Goal: Task Accomplishment & Management: Use online tool/utility

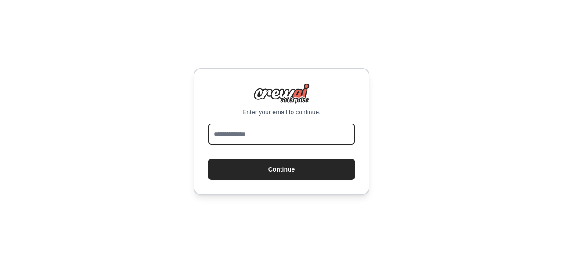
click at [243, 124] on input "email" at bounding box center [281, 134] width 146 height 21
type input "**********"
click at [208, 159] on button "Continue" at bounding box center [281, 169] width 146 height 21
click at [256, 129] on input "email" at bounding box center [281, 134] width 146 height 21
type input "**********"
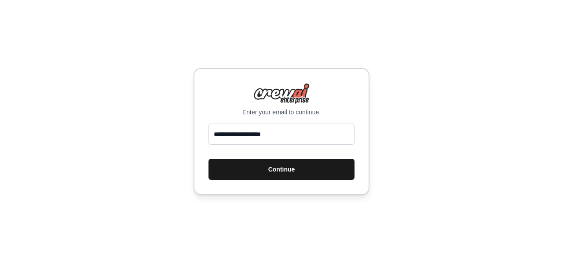
click at [250, 161] on button "Continue" at bounding box center [281, 169] width 146 height 21
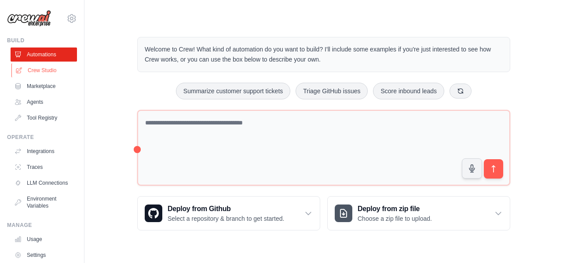
click at [40, 68] on link "Crew Studio" at bounding box center [44, 70] width 66 height 14
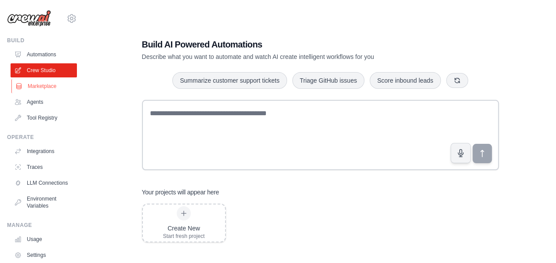
click at [42, 85] on link "Marketplace" at bounding box center [44, 86] width 66 height 14
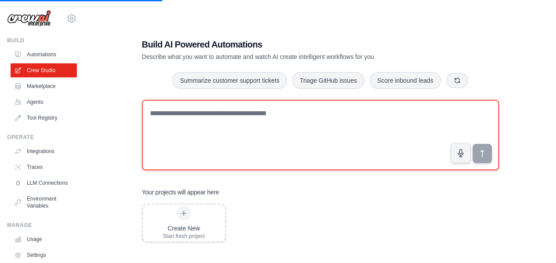
click at [206, 125] on textarea at bounding box center [320, 135] width 357 height 70
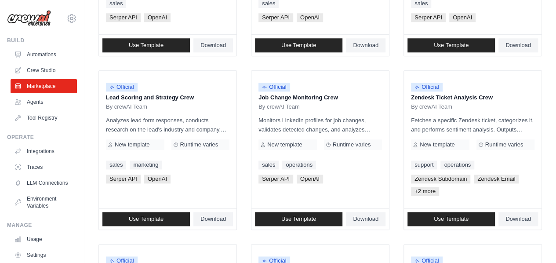
scroll to position [392, 0]
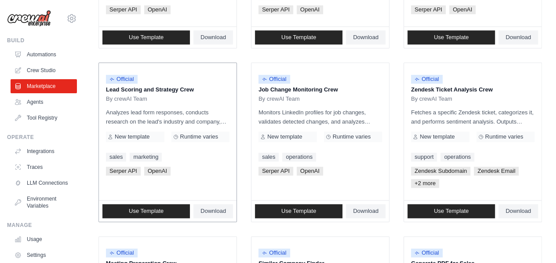
drag, startPoint x: 105, startPoint y: 87, endPoint x: 200, endPoint y: 89, distance: 95.5
click at [200, 89] on div "Official Lead Scoring and Strategy Crew By crewAI Team Analyzes lead form respo…" at bounding box center [168, 132] width 138 height 138
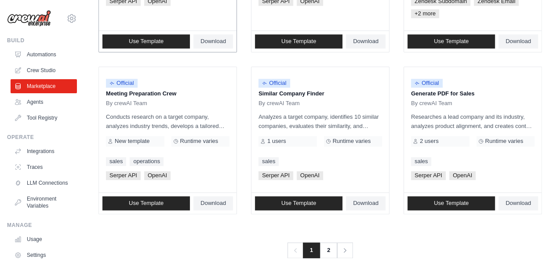
scroll to position [566, 0]
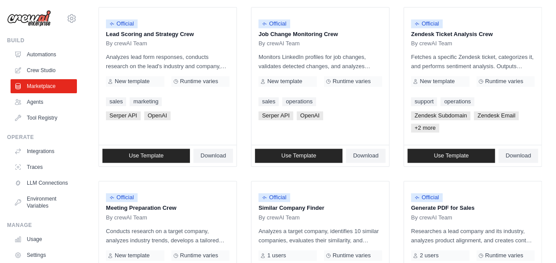
scroll to position [454, 0]
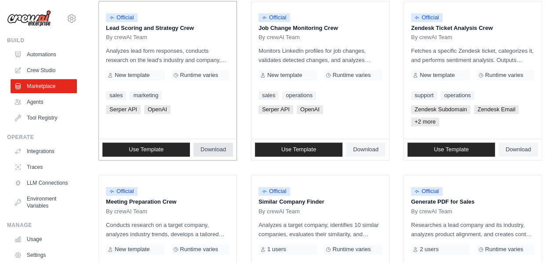
click at [206, 147] on span "Download" at bounding box center [214, 149] width 26 height 7
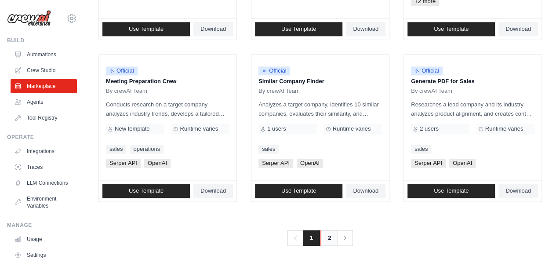
click at [327, 231] on link "2" at bounding box center [330, 238] width 18 height 16
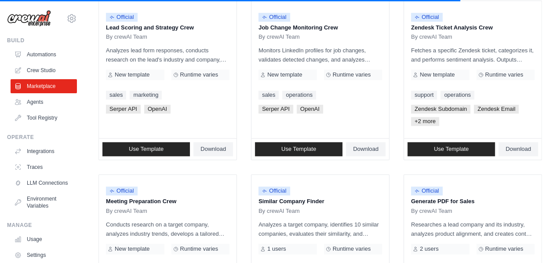
scroll to position [455, 0]
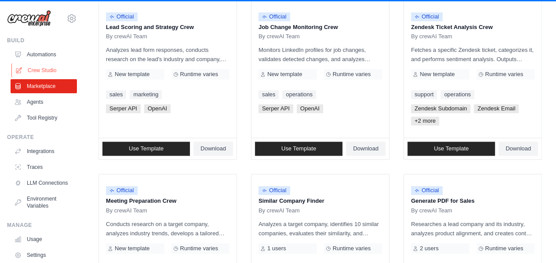
click at [41, 68] on link "Crew Studio" at bounding box center [44, 70] width 66 height 14
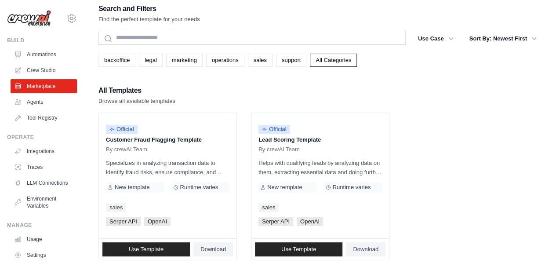
scroll to position [2, 0]
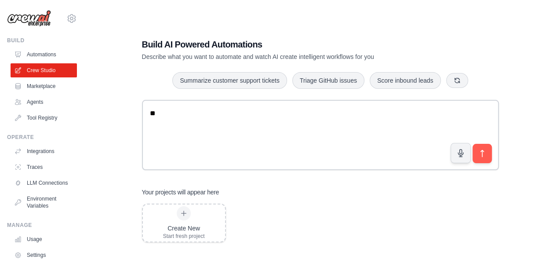
type textarea "*"
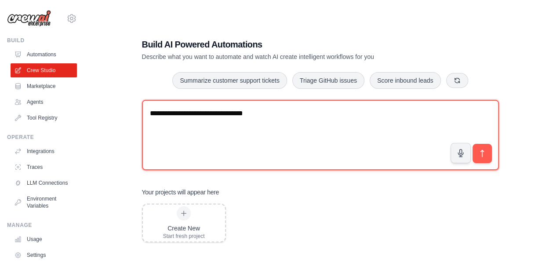
click at [275, 117] on textarea "**********" at bounding box center [320, 135] width 357 height 70
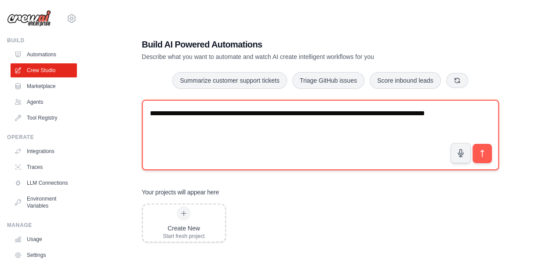
click at [277, 115] on textarea "**********" at bounding box center [320, 135] width 357 height 70
click at [267, 123] on textarea "**********" at bounding box center [320, 135] width 357 height 70
click at [370, 127] on textarea "**********" at bounding box center [320, 135] width 357 height 70
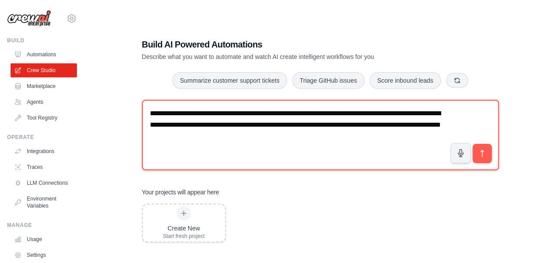
click at [212, 125] on textarea "**********" at bounding box center [320, 135] width 357 height 70
click at [292, 139] on textarea "**********" at bounding box center [320, 135] width 357 height 70
click at [383, 138] on textarea "**********" at bounding box center [320, 135] width 357 height 70
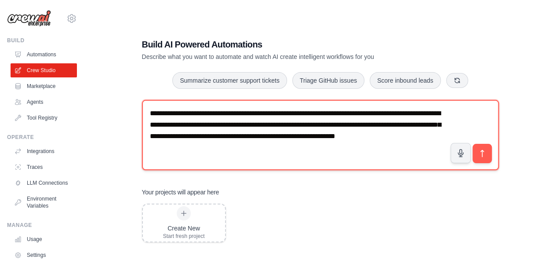
click at [301, 145] on textarea "**********" at bounding box center [320, 135] width 357 height 70
click at [288, 135] on textarea "**********" at bounding box center [320, 135] width 357 height 70
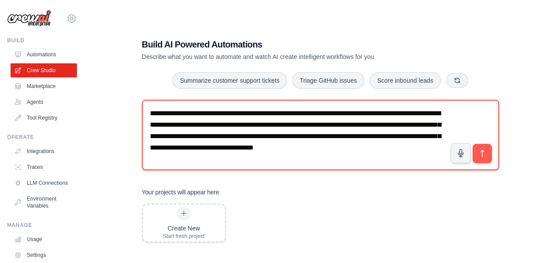
click at [172, 151] on textarea "**********" at bounding box center [320, 135] width 357 height 70
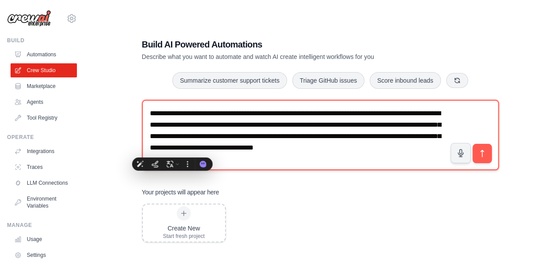
click at [172, 151] on textarea "**********" at bounding box center [320, 135] width 357 height 70
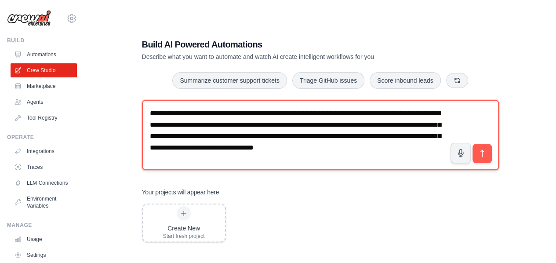
click at [153, 147] on textarea "**********" at bounding box center [320, 135] width 357 height 70
drag, startPoint x: 328, startPoint y: 137, endPoint x: 421, endPoint y: 134, distance: 92.8
click at [421, 134] on textarea "**********" at bounding box center [320, 135] width 357 height 70
click at [218, 149] on textarea "**********" at bounding box center [320, 135] width 357 height 70
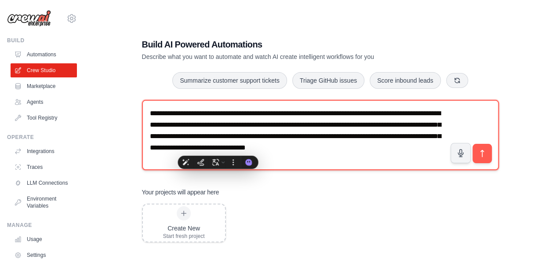
click at [218, 149] on textarea "**********" at bounding box center [320, 135] width 357 height 70
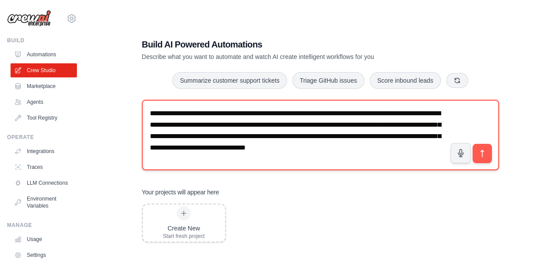
click at [261, 148] on textarea "**********" at bounding box center [320, 135] width 357 height 70
click at [324, 159] on textarea "**********" at bounding box center [320, 135] width 357 height 70
drag, startPoint x: 323, startPoint y: 155, endPoint x: 270, endPoint y: 155, distance: 53.2
click at [270, 155] on textarea "**********" at bounding box center [320, 135] width 357 height 70
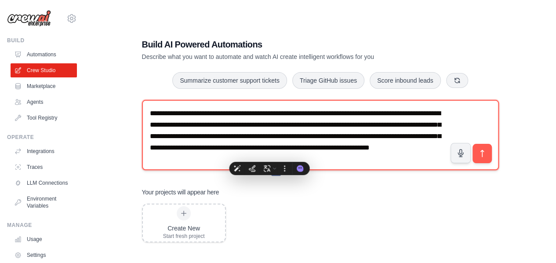
paste textarea "**********"
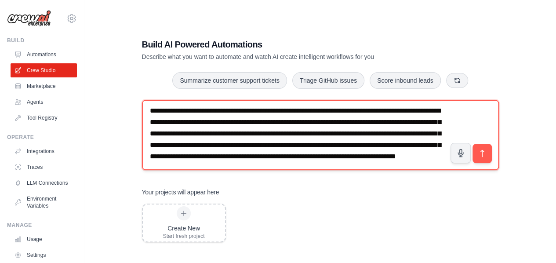
scroll to position [17, 0]
type textarea "**********"
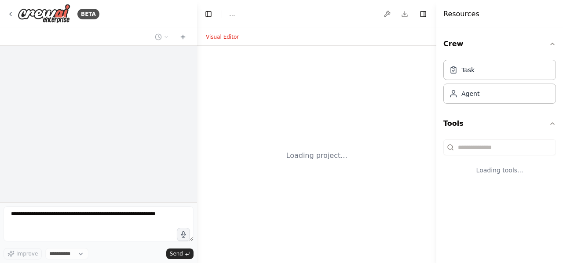
select select "****"
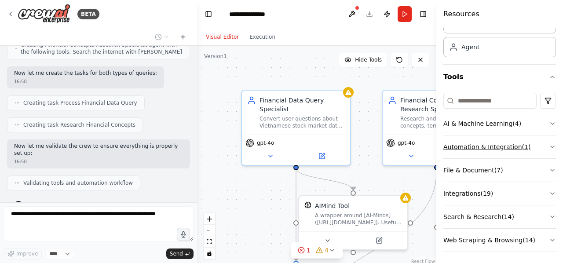
scroll to position [48, 0]
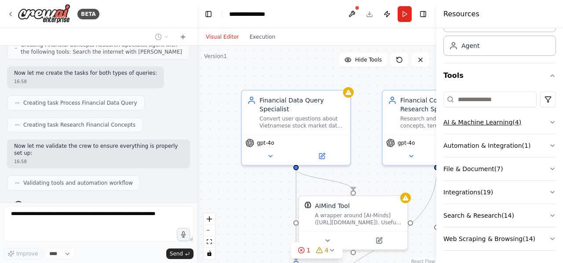
click at [551, 122] on icon "button" at bounding box center [553, 122] width 4 height 2
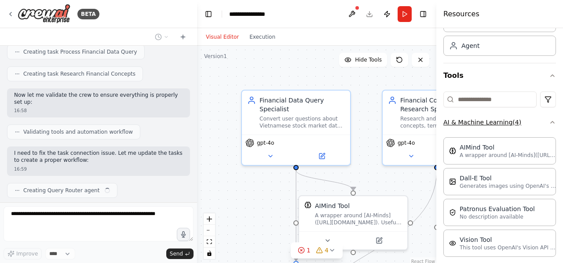
scroll to position [515, 0]
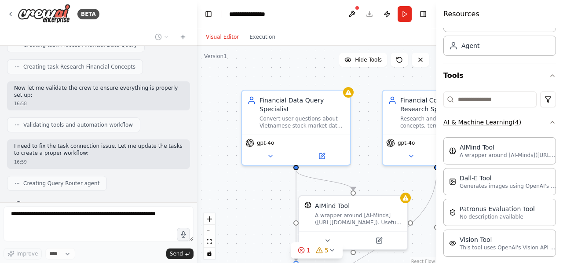
click at [549, 122] on icon "button" at bounding box center [552, 122] width 7 height 7
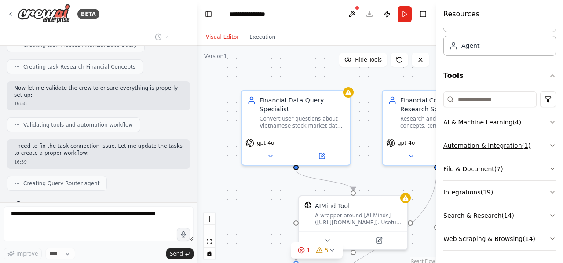
click at [541, 140] on button "Automation & Integration ( 1 )" at bounding box center [499, 145] width 113 height 23
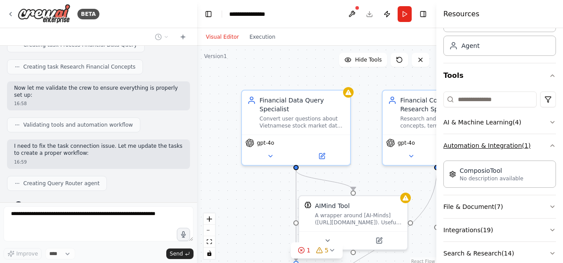
scroll to position [536, 0]
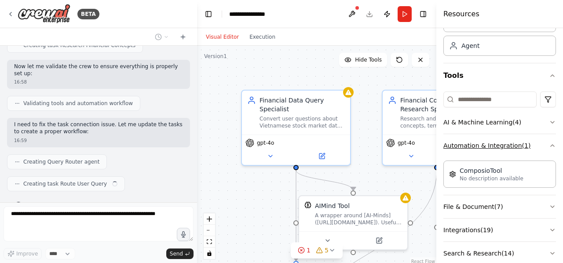
click at [541, 140] on button "Automation & Integration ( 1 )" at bounding box center [499, 145] width 113 height 23
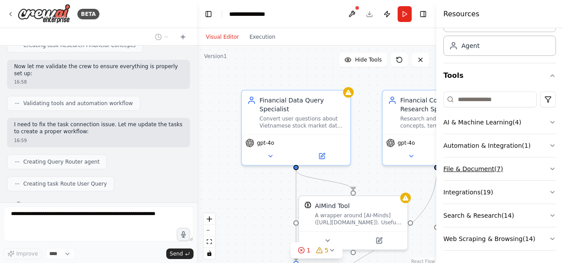
click at [549, 171] on icon "button" at bounding box center [552, 168] width 7 height 7
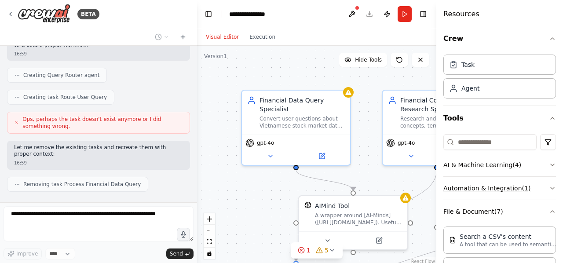
scroll to position [644, 0]
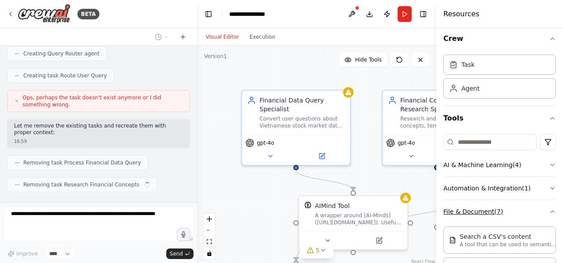
click at [540, 211] on button "File & Document ( 7 )" at bounding box center [499, 211] width 113 height 23
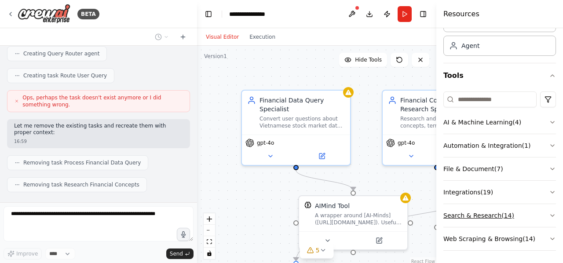
scroll to position [666, 0]
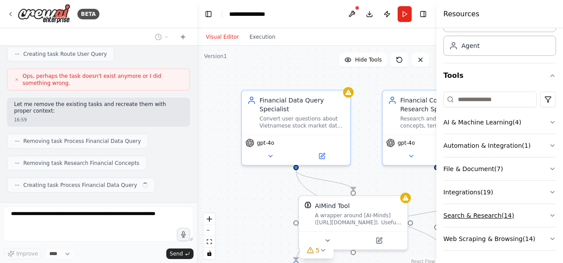
click at [541, 216] on button "Search & Research ( 14 )" at bounding box center [499, 215] width 113 height 23
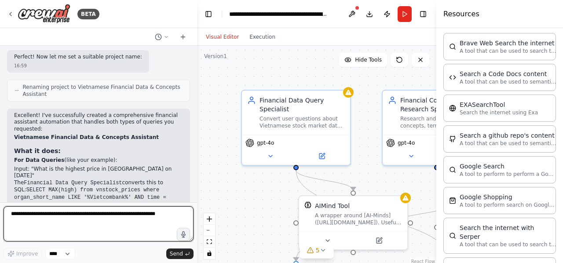
scroll to position [0, 0]
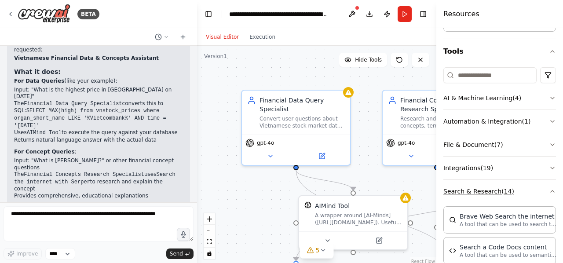
click at [529, 186] on button "Search & Research ( 14 )" at bounding box center [499, 191] width 113 height 23
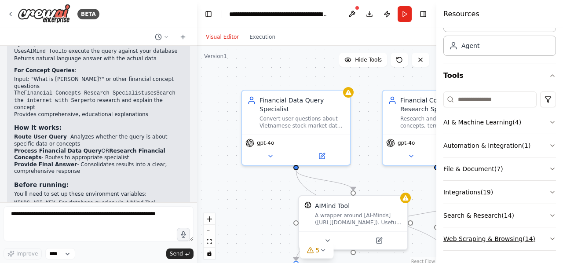
click at [524, 242] on button "Web Scraping & Browsing ( 14 )" at bounding box center [499, 238] width 113 height 23
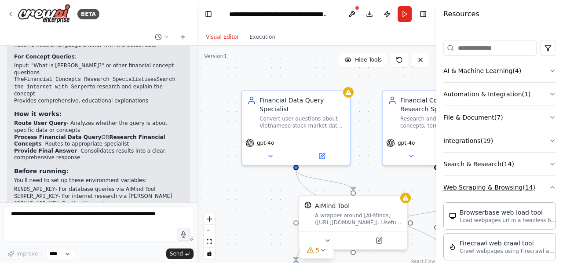
click at [508, 186] on button "Web Scraping & Browsing ( 14 )" at bounding box center [499, 187] width 113 height 23
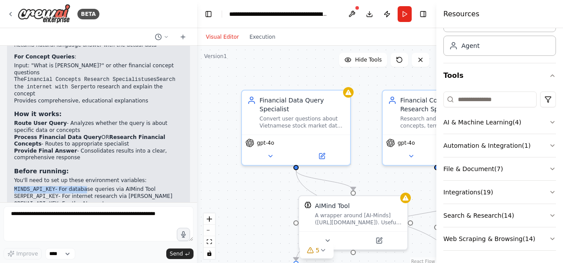
drag, startPoint x: 13, startPoint y: 140, endPoint x: 77, endPoint y: 142, distance: 64.7
click at [77, 142] on div "Excellent! I've successfully created a comprehensive financial assistant automa…" at bounding box center [98, 89] width 183 height 311
click at [172, 186] on li "MINDS_API_KEY - For database queries via AIMind Tool" at bounding box center [98, 189] width 169 height 7
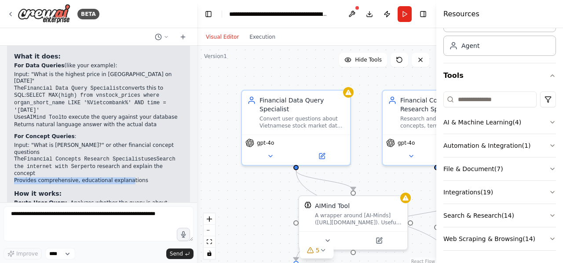
drag, startPoint x: 15, startPoint y: 131, endPoint x: 120, endPoint y: 135, distance: 104.7
click at [120, 177] on li "Provides comprehensive, educational explanations" at bounding box center [98, 180] width 169 height 7
click at [165, 142] on li "Input: "What is ROE?" or other financial concept questions" at bounding box center [98, 149] width 169 height 14
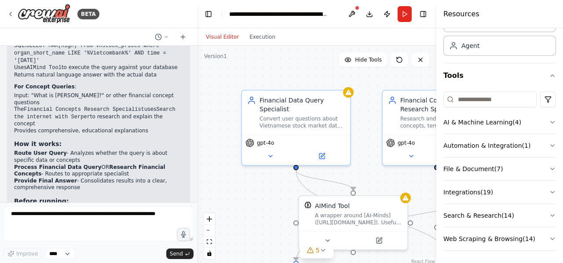
scroll to position [1113, 0]
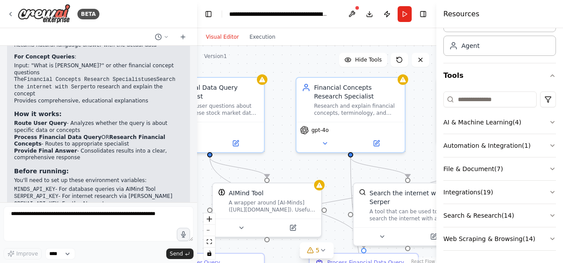
drag, startPoint x: 224, startPoint y: 126, endPoint x: 138, endPoint y: 113, distance: 87.1
click at [138, 113] on div "BETA convert user's input to query sql such as: from 'What is the highest price…" at bounding box center [281, 131] width 563 height 263
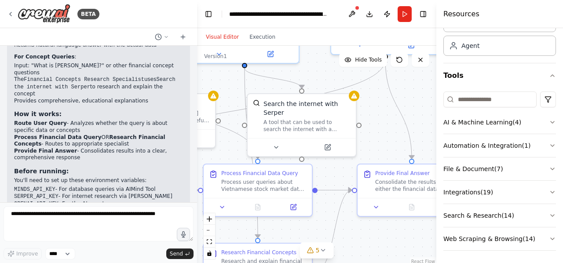
drag, startPoint x: 282, startPoint y: 168, endPoint x: 176, endPoint y: 79, distance: 138.6
click at [176, 79] on div "BETA convert user's input to query sql such as: from 'What is the highest price…" at bounding box center [281, 131] width 563 height 263
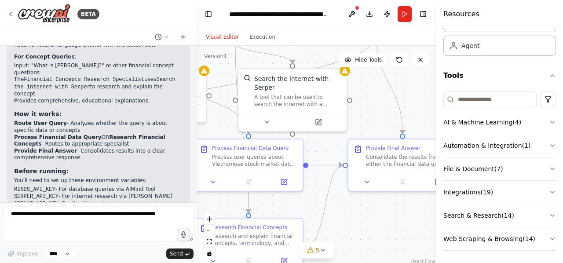
drag, startPoint x: 387, startPoint y: 145, endPoint x: 378, endPoint y: 120, distance: 26.7
click at [378, 120] on div ".deletable-edge-delete-btn { width: 20px; height: 20px; border: 0px solid #ffff…" at bounding box center [316, 156] width 239 height 220
click at [267, 117] on icon at bounding box center [266, 120] width 7 height 7
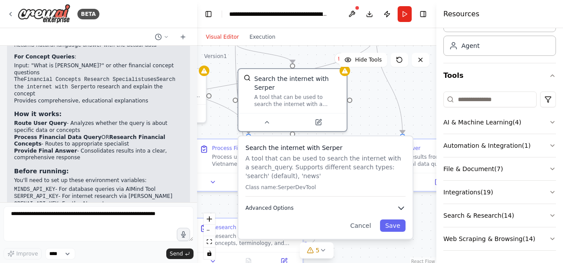
click at [401, 207] on icon "button" at bounding box center [400, 208] width 5 height 3
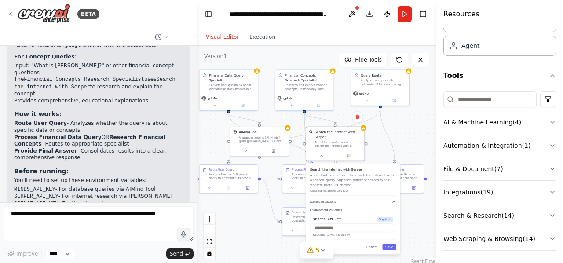
click at [252, 241] on div ".deletable-edge-delete-btn { width: 20px; height: 20px; border: 0px solid #ffff…" at bounding box center [316, 156] width 239 height 220
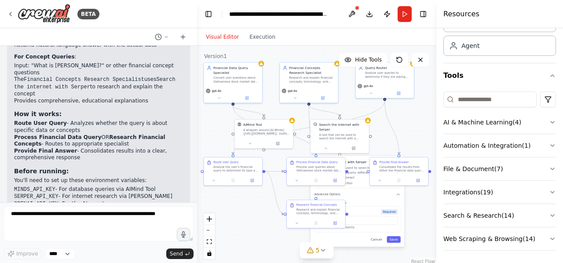
drag, startPoint x: 243, startPoint y: 215, endPoint x: 247, endPoint y: 207, distance: 8.7
click at [247, 207] on div ".deletable-edge-delete-btn { width: 20px; height: 20px; border: 0px solid #ffff…" at bounding box center [316, 156] width 239 height 220
click at [321, 144] on button at bounding box center [325, 147] width 27 height 6
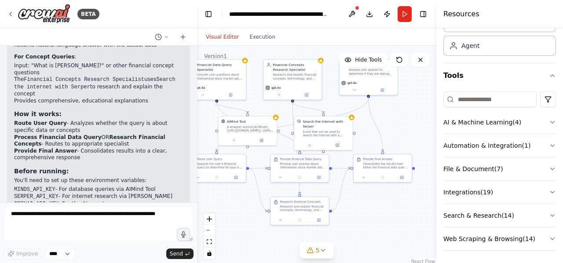
drag, startPoint x: 261, startPoint y: 216, endPoint x: 245, endPoint y: 213, distance: 16.6
click at [245, 213] on div ".deletable-edge-delete-btn { width: 20px; height: 20px; border: 0px solid #ffff…" at bounding box center [316, 156] width 239 height 220
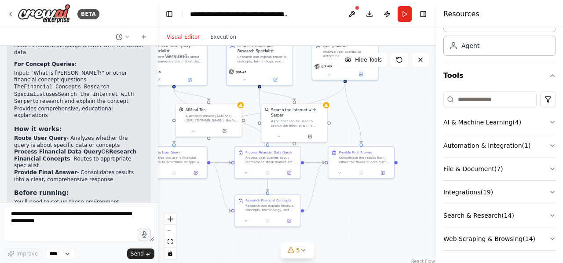
scroll to position [1223, 0]
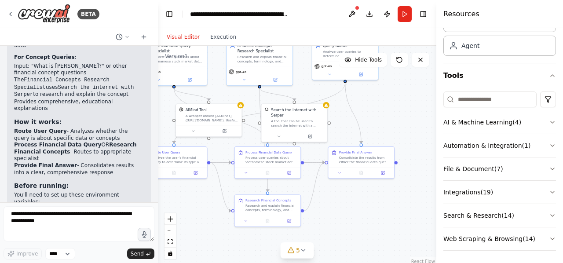
drag, startPoint x: 195, startPoint y: 100, endPoint x: 158, endPoint y: 100, distance: 37.4
click at [158, 100] on div "BETA convert user's input to query sql such as: from 'What is the highest price…" at bounding box center [281, 131] width 563 height 263
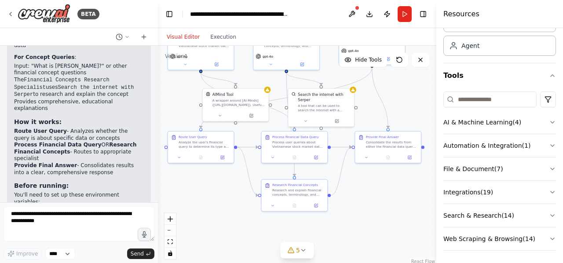
drag, startPoint x: 203, startPoint y: 204, endPoint x: 230, endPoint y: 189, distance: 30.9
click at [230, 189] on div ".deletable-edge-delete-btn { width: 20px; height: 20px; border: 0px solid #ffff…" at bounding box center [297, 156] width 278 height 220
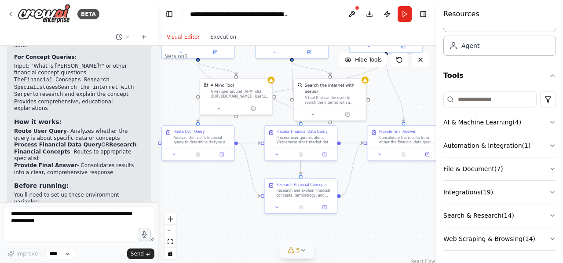
click at [302, 252] on icon at bounding box center [303, 250] width 7 height 7
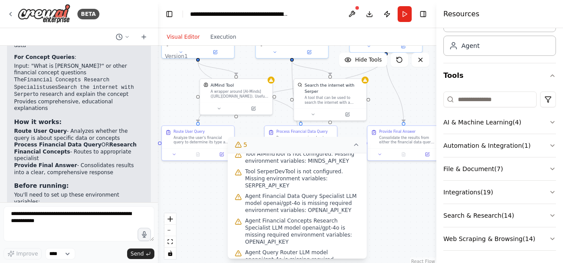
scroll to position [31, 0]
click at [193, 214] on div ".deletable-edge-delete-btn { width: 20px; height: 20px; border: 0px solid #ffff…" at bounding box center [297, 156] width 278 height 220
click at [355, 147] on icon at bounding box center [356, 144] width 7 height 7
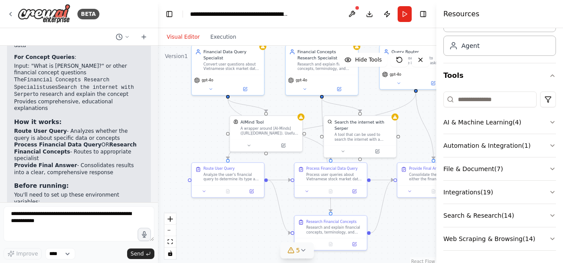
drag, startPoint x: 229, startPoint y: 212, endPoint x: 259, endPoint y: 252, distance: 50.2
click at [259, 252] on div ".deletable-edge-delete-btn { width: 20px; height: 20px; border: 0px solid #ffff…" at bounding box center [297, 156] width 278 height 220
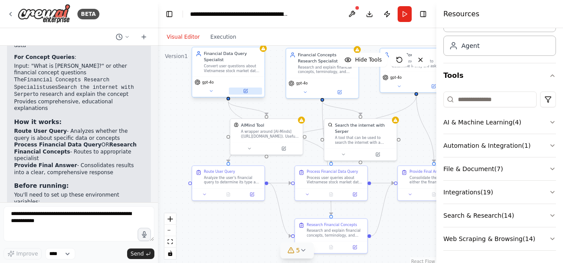
click at [245, 92] on icon at bounding box center [246, 91] width 4 height 4
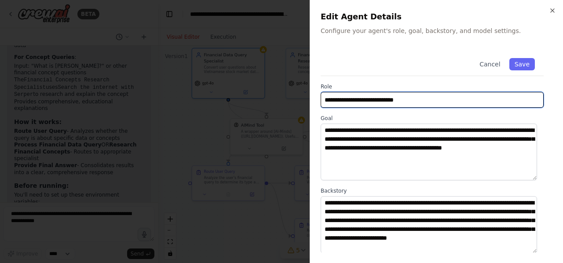
drag, startPoint x: 324, startPoint y: 101, endPoint x: 425, endPoint y: 100, distance: 101.1
click at [425, 100] on input "**********" at bounding box center [432, 100] width 223 height 16
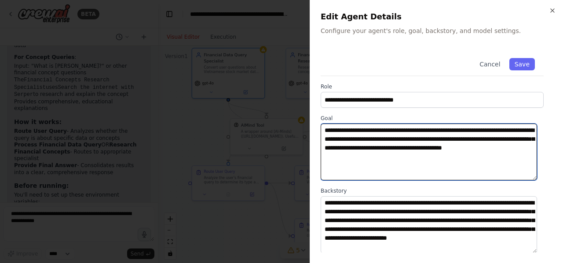
drag, startPoint x: 326, startPoint y: 131, endPoint x: 460, endPoint y: 167, distance: 138.2
click at [460, 167] on textarea "**********" at bounding box center [429, 152] width 216 height 57
click at [484, 161] on textarea "**********" at bounding box center [429, 152] width 216 height 57
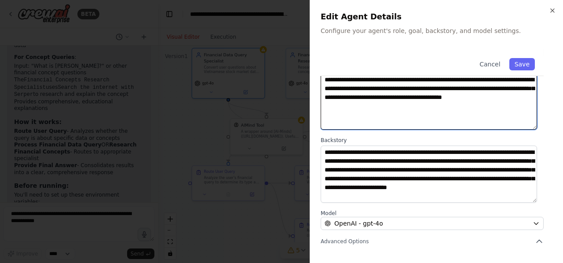
scroll to position [50, 0]
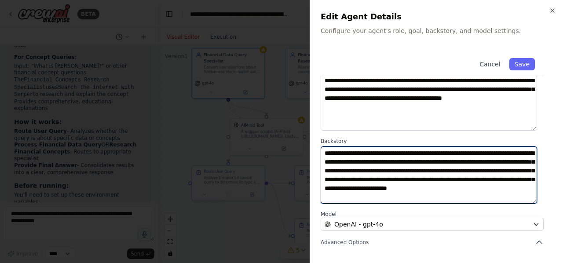
drag, startPoint x: 431, startPoint y: 200, endPoint x: 307, endPoint y: 148, distance: 134.4
click at [307, 148] on body "BETA convert user's input to query sql such as: from 'What is the highest price…" at bounding box center [281, 131] width 563 height 263
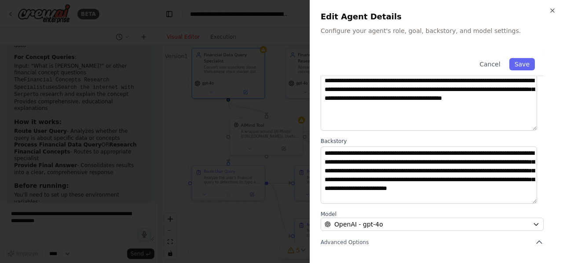
click at [469, 209] on div "**********" at bounding box center [437, 169] width 232 height 338
click at [553, 11] on icon "button" at bounding box center [552, 10] width 7 height 7
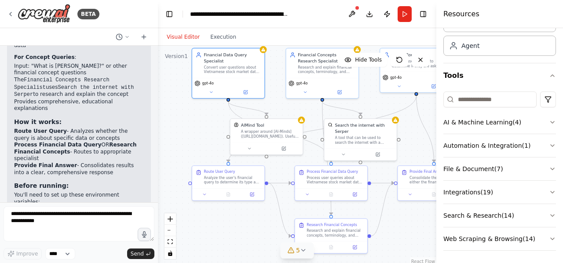
drag, startPoint x: 203, startPoint y: 140, endPoint x: 220, endPoint y: 149, distance: 18.9
click at [220, 149] on div ".deletable-edge-delete-btn { width: 20px; height: 20px; border: 0px solid #ffff…" at bounding box center [297, 156] width 278 height 220
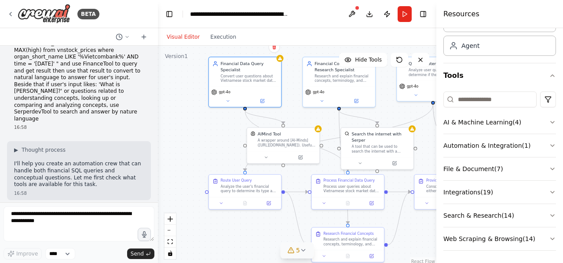
scroll to position [0, 0]
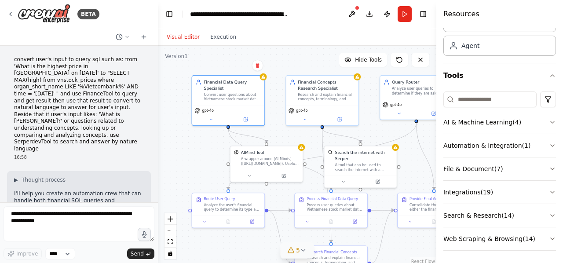
drag, startPoint x: 196, startPoint y: 140, endPoint x: 179, endPoint y: 159, distance: 24.9
click at [179, 159] on div ".deletable-edge-delete-btn { width: 20px; height: 20px; border: 0px solid #ffff…" at bounding box center [297, 156] width 278 height 220
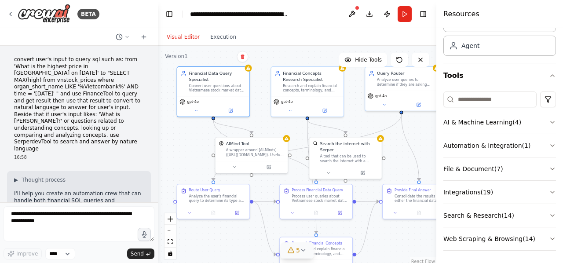
drag, startPoint x: 199, startPoint y: 151, endPoint x: 184, endPoint y: 142, distance: 17.3
click at [184, 142] on div ".deletable-edge-delete-btn { width: 20px; height: 20px; border: 0px solid #ffff…" at bounding box center [297, 156] width 278 height 220
click at [289, 110] on icon at bounding box center [290, 109] width 5 height 5
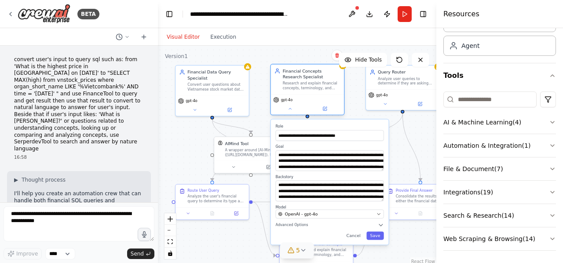
click at [291, 114] on div "gpt-4o" at bounding box center [307, 104] width 73 height 21
click at [292, 110] on icon at bounding box center [290, 108] width 5 height 5
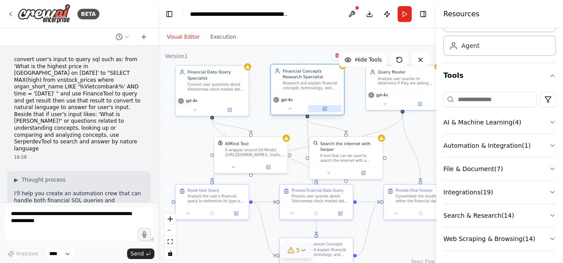
click at [323, 110] on icon at bounding box center [324, 108] width 5 height 5
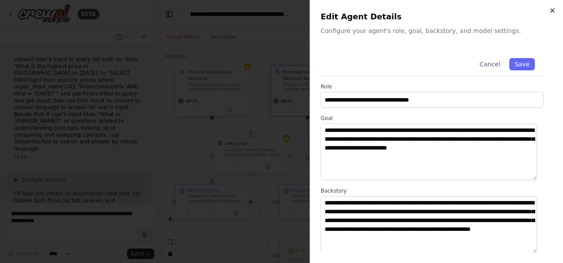
click at [554, 12] on icon "button" at bounding box center [553, 11] width 4 height 4
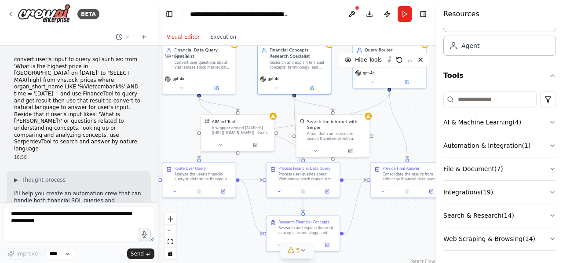
drag, startPoint x: 186, startPoint y: 164, endPoint x: 173, endPoint y: 142, distance: 25.6
click at [173, 142] on div ".deletable-edge-delete-btn { width: 20px; height: 20px; border: 0px solid #ffff…" at bounding box center [297, 156] width 278 height 220
click at [350, 148] on icon at bounding box center [351, 149] width 3 height 3
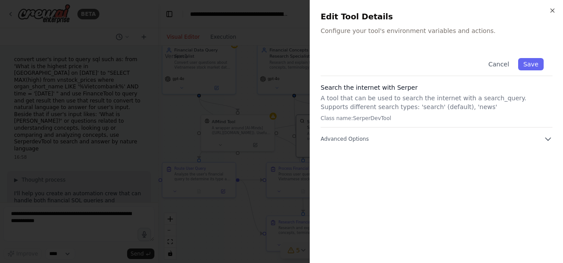
click at [552, 7] on div "Close Edit Tool Details Configure your tool's environment variables and actions…" at bounding box center [436, 131] width 253 height 263
click at [554, 9] on icon "button" at bounding box center [553, 11] width 4 height 4
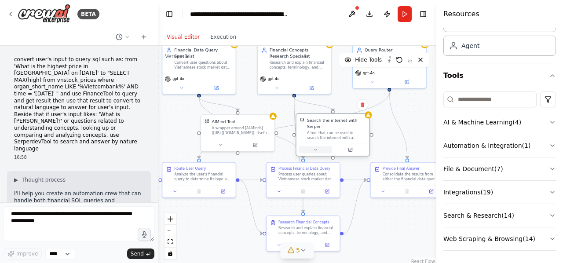
click at [317, 147] on icon at bounding box center [315, 149] width 5 height 5
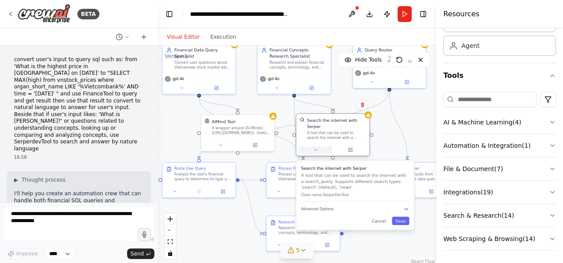
click at [317, 147] on icon at bounding box center [315, 149] width 5 height 5
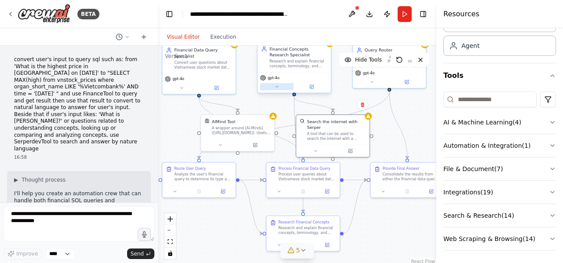
click at [273, 88] on button at bounding box center [276, 86] width 33 height 7
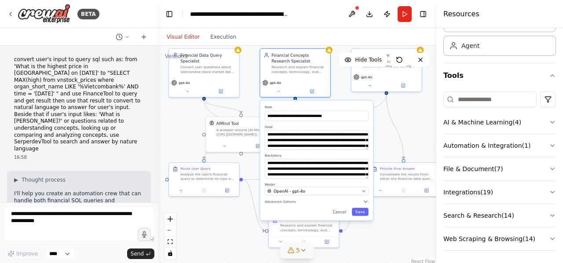
click at [180, 133] on div ".deletable-edge-delete-btn { width: 20px; height: 20px; border: 0px solid #ffff…" at bounding box center [297, 156] width 278 height 220
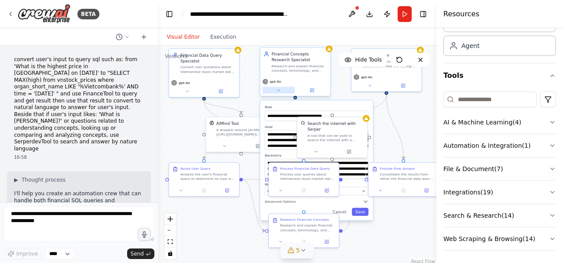
click at [278, 90] on icon at bounding box center [278, 90] width 2 height 1
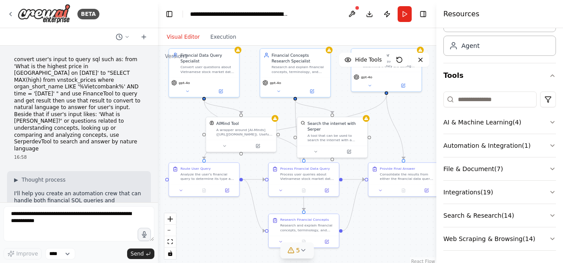
click at [412, 124] on div ".deletable-edge-delete-btn { width: 20px; height: 20px; border: 0px solid #ffff…" at bounding box center [297, 156] width 278 height 220
click at [510, 120] on button "AI & Machine Learning ( 4 )" at bounding box center [499, 122] width 113 height 23
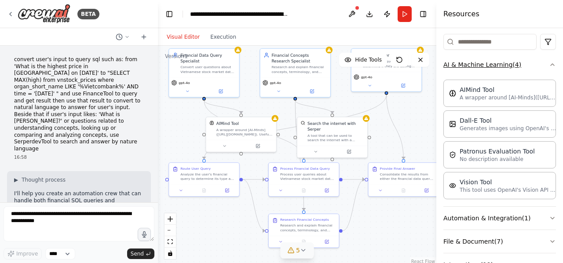
scroll to position [106, 0]
click at [492, 97] on p "A wrapper around [AI-Minds](https://mindsdb.com/minds). Useful for when you nee…" at bounding box center [508, 96] width 97 height 7
click at [497, 62] on button "AI & Machine Learning ( 4 )" at bounding box center [499, 64] width 113 height 23
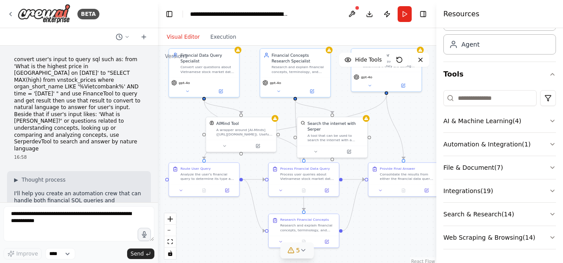
scroll to position [48, 0]
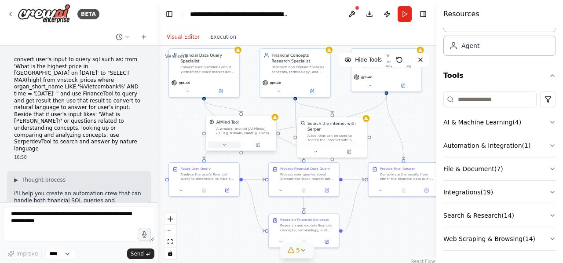
click at [224, 146] on icon at bounding box center [224, 144] width 4 height 4
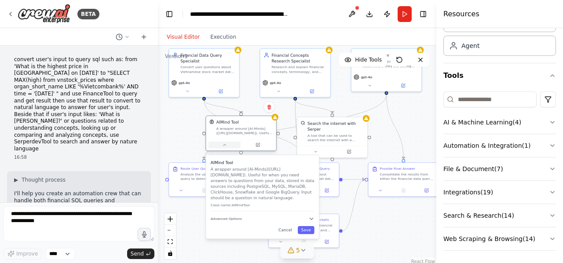
click at [223, 145] on icon at bounding box center [224, 144] width 2 height 1
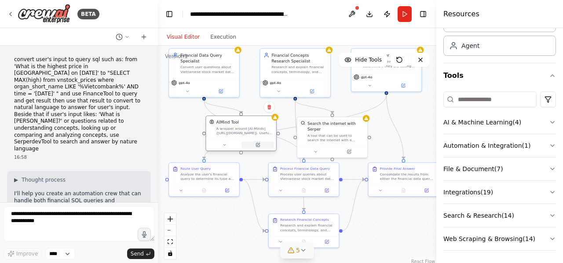
click at [257, 142] on button at bounding box center [257, 145] width 32 height 7
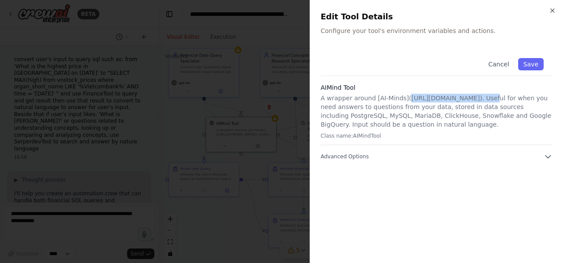
drag, startPoint x: 402, startPoint y: 98, endPoint x: 477, endPoint y: 100, distance: 74.8
click at [477, 100] on p "A wrapper around [AI-Minds](https://mindsdb.com/minds). Useful for when you nee…" at bounding box center [437, 111] width 232 height 35
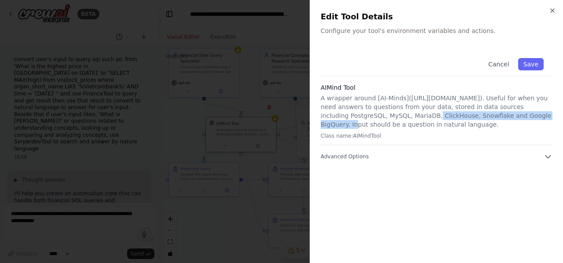
drag, startPoint x: 348, startPoint y: 118, endPoint x: 484, endPoint y: 114, distance: 135.9
click at [484, 114] on p "A wrapper around [AI-Minds](https://mindsdb.com/minds). Useful for when you nee…" at bounding box center [437, 111] width 232 height 35
click at [410, 124] on p "A wrapper around [AI-Minds](https://mindsdb.com/minds). Useful for when you nee…" at bounding box center [437, 111] width 232 height 35
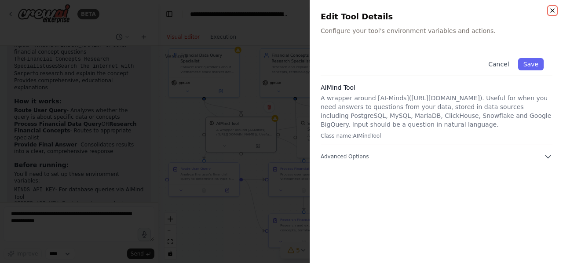
click at [550, 9] on icon "button" at bounding box center [552, 10] width 7 height 7
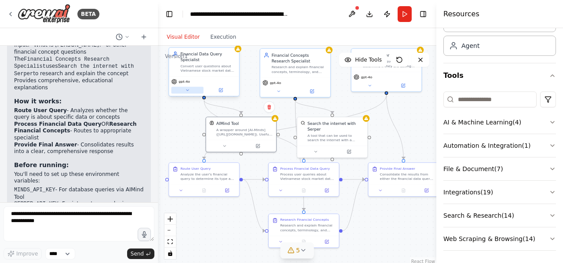
click at [188, 90] on icon at bounding box center [187, 90] width 2 height 1
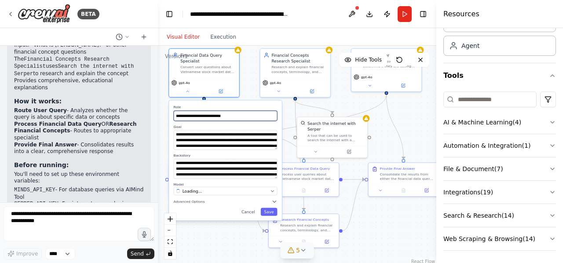
drag, startPoint x: 231, startPoint y: 117, endPoint x: 166, endPoint y: 117, distance: 64.6
click at [166, 117] on div ".deletable-edge-delete-btn { width: 20px; height: 20px; border: 0px solid #ffff…" at bounding box center [297, 156] width 278 height 220
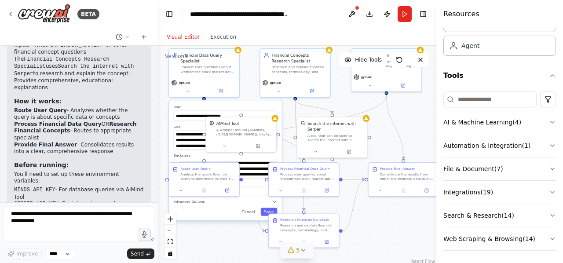
click at [193, 126] on label "Goal" at bounding box center [226, 126] width 104 height 4
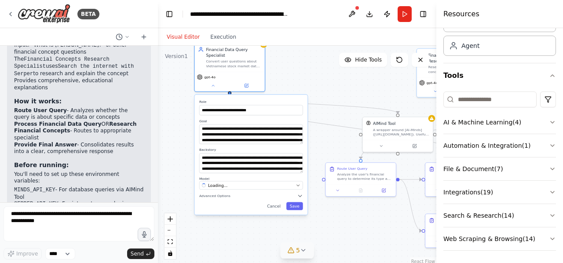
drag, startPoint x: 193, startPoint y: 126, endPoint x: 215, endPoint y: 119, distance: 22.1
click at [215, 119] on label "Goal" at bounding box center [251, 121] width 104 height 4
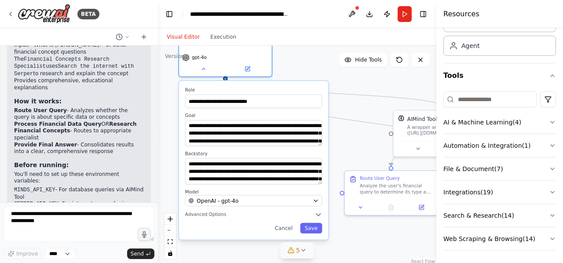
drag, startPoint x: 188, startPoint y: 117, endPoint x: 194, endPoint y: 114, distance: 7.1
click at [194, 114] on label "Goal" at bounding box center [253, 116] width 137 height 6
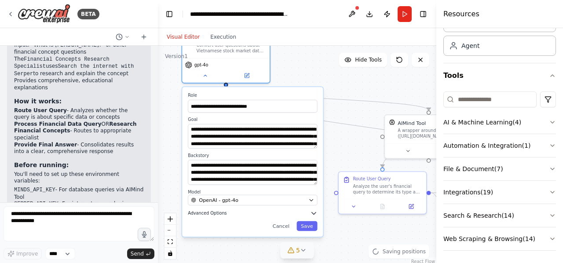
click at [315, 210] on icon "button" at bounding box center [313, 212] width 7 height 7
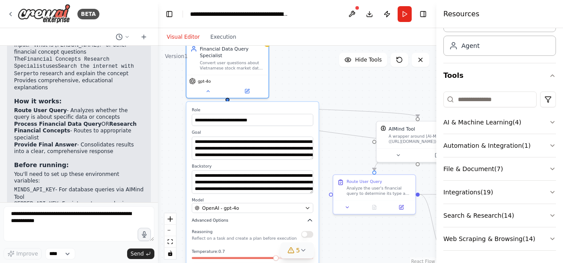
click at [263, 221] on div "**********" at bounding box center [252, 206] width 132 height 208
click at [266, 151] on textarea "**********" at bounding box center [252, 147] width 121 height 23
click at [356, 84] on div ".deletable-edge-delete-btn { width: 20px; height: 20px; border: 0px solid #ffff…" at bounding box center [297, 156] width 278 height 220
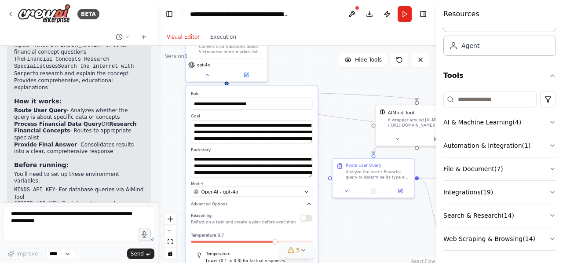
drag, startPoint x: 308, startPoint y: 69, endPoint x: 307, endPoint y: 53, distance: 16.3
click at [307, 53] on div ".deletable-edge-delete-btn { width: 20px; height: 20px; border: 0px solid #ffff…" at bounding box center [297, 156] width 278 height 220
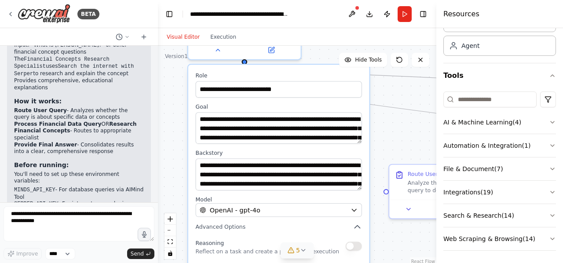
drag, startPoint x: 369, startPoint y: 128, endPoint x: 402, endPoint y: 138, distance: 34.9
click at [402, 138] on div ".deletable-edge-delete-btn { width: 20px; height: 20px; border: 0px solid #ffff…" at bounding box center [297, 156] width 278 height 220
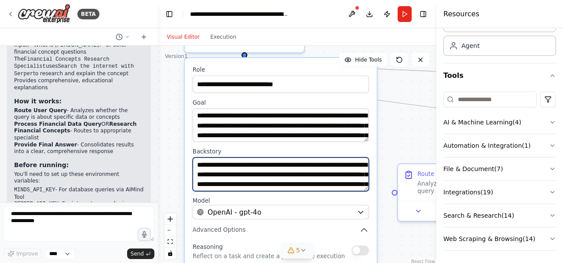
click at [234, 173] on textarea "**********" at bounding box center [281, 173] width 176 height 33
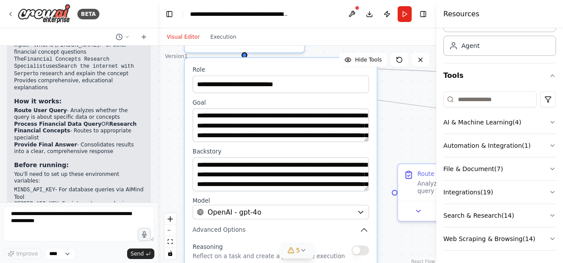
click at [173, 121] on div ".deletable-edge-delete-btn { width: 20px; height: 20px; border: 0px solid #ffff…" at bounding box center [297, 156] width 278 height 220
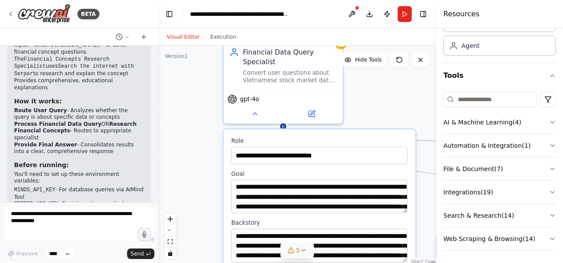
drag, startPoint x: 179, startPoint y: 150, endPoint x: 217, endPoint y: 222, distance: 81.5
click at [217, 222] on div ".deletable-edge-delete-btn { width: 20px; height: 20px; border: 0px solid #ffff…" at bounding box center [297, 156] width 278 height 220
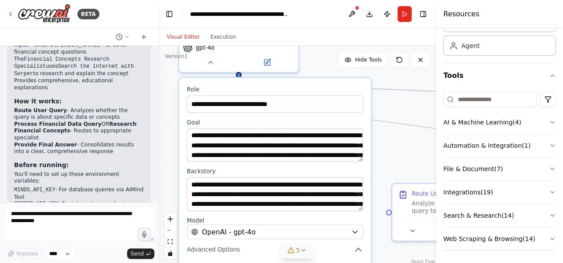
drag, startPoint x: 198, startPoint y: 172, endPoint x: 130, endPoint y: 93, distance: 104.2
click at [130, 93] on div "BETA convert user's input to query sql such as: from 'What is the highest price…" at bounding box center [281, 131] width 563 height 263
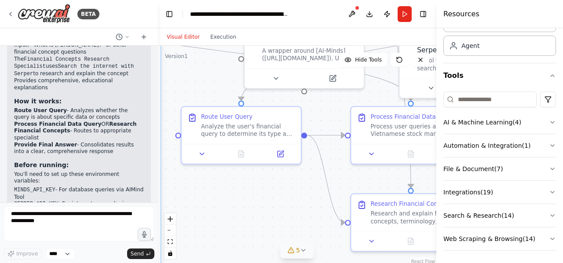
drag, startPoint x: 375, startPoint y: 132, endPoint x: 187, endPoint y: 82, distance: 193.8
click at [187, 82] on div ".deletable-edge-delete-btn { width: 20px; height: 20px; border: 0px solid #ffff…" at bounding box center [297, 156] width 278 height 220
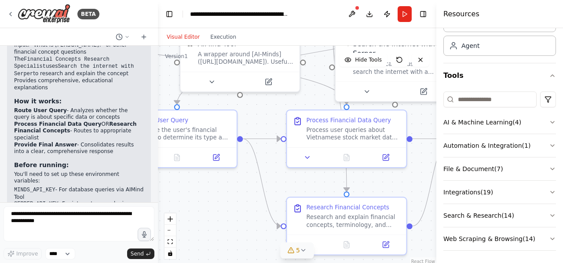
drag, startPoint x: 314, startPoint y: 202, endPoint x: 250, endPoint y: 205, distance: 64.3
click at [250, 205] on div ".deletable-edge-delete-btn { width: 20px; height: 20px; border: 0px solid #ffff…" at bounding box center [297, 156] width 278 height 220
click at [318, 156] on button at bounding box center [307, 154] width 33 height 11
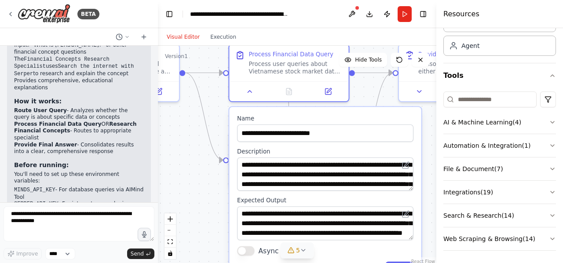
drag, startPoint x: 244, startPoint y: 205, endPoint x: 186, endPoint y: 140, distance: 87.2
click at [186, 140] on div ".deletable-edge-delete-btn { width: 20px; height: 20px; border: 0px solid #ffff…" at bounding box center [297, 156] width 278 height 220
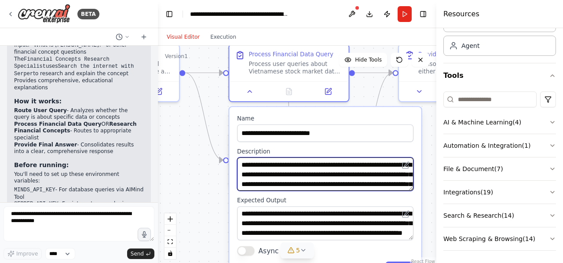
click at [328, 172] on textarea "**********" at bounding box center [325, 173] width 176 height 33
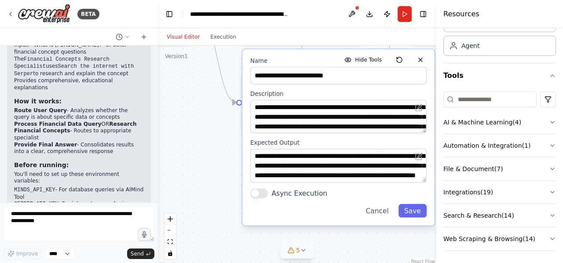
drag, startPoint x: 208, startPoint y: 192, endPoint x: 299, endPoint y: 205, distance: 91.6
click at [299, 205] on div ".deletable-edge-delete-btn { width: 20px; height: 20px; border: 0px solid #ffff…" at bounding box center [297, 156] width 278 height 220
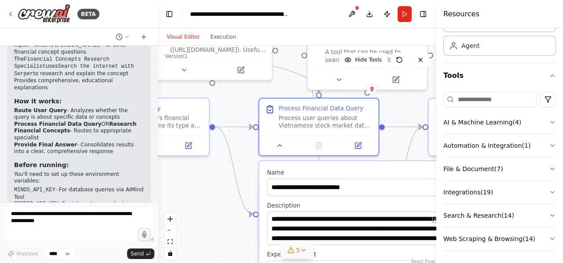
drag, startPoint x: 273, startPoint y: 168, endPoint x: 201, endPoint y: 214, distance: 85.9
click at [201, 214] on div ".deletable-edge-delete-btn { width: 20px; height: 20px; border: 0px solid #ffff…" at bounding box center [297, 156] width 278 height 220
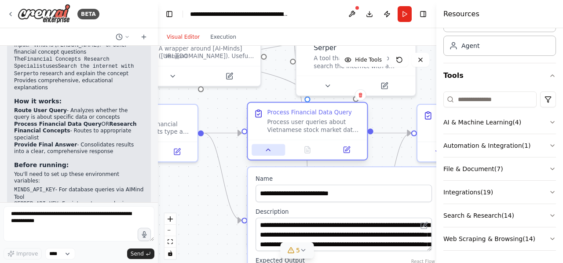
click at [271, 153] on icon at bounding box center [268, 150] width 8 height 8
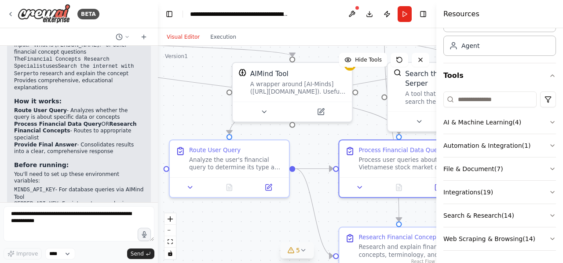
drag, startPoint x: 201, startPoint y: 192, endPoint x: 296, endPoint y: 229, distance: 101.1
click at [296, 229] on div ".deletable-edge-delete-btn { width: 20px; height: 20px; border: 0px solid #ffff…" at bounding box center [297, 156] width 278 height 220
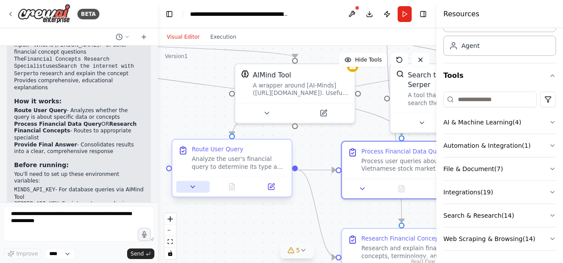
click at [195, 191] on button at bounding box center [192, 186] width 33 height 11
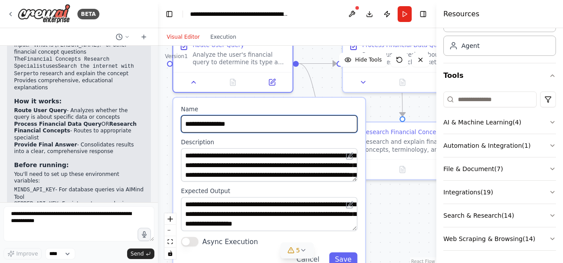
drag, startPoint x: 319, startPoint y: 189, endPoint x: 320, endPoint y: 82, distance: 106.4
click at [320, 82] on div ".deletable-edge-delete-btn { width: 20px; height: 20px; border: 0px solid #ffff…" at bounding box center [297, 156] width 278 height 220
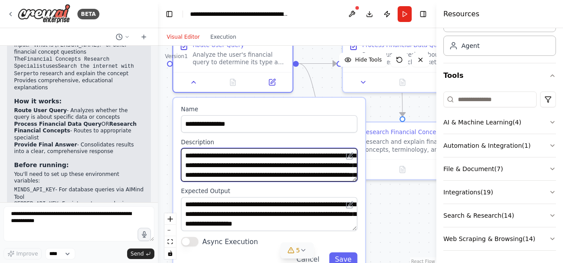
click at [289, 168] on textarea "**********" at bounding box center [269, 164] width 176 height 33
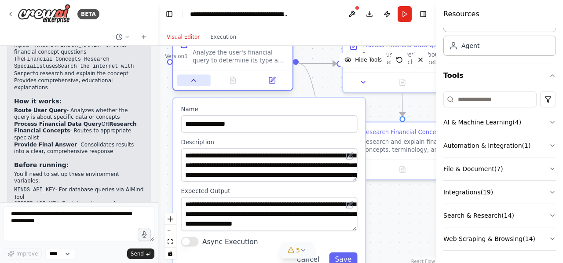
click at [192, 78] on icon at bounding box center [194, 81] width 8 height 8
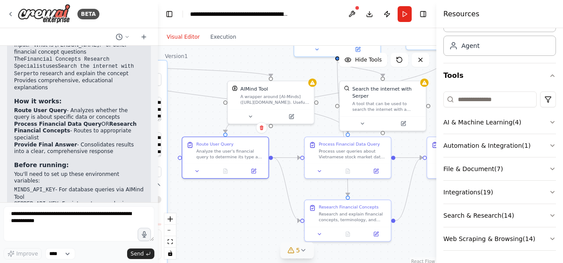
drag, startPoint x: 257, startPoint y: 150, endPoint x: 250, endPoint y: 224, distance: 74.6
click at [250, 224] on div ".deletable-edge-delete-btn { width: 20px; height: 20px; border: 0px solid #ffff…" at bounding box center [297, 156] width 278 height 220
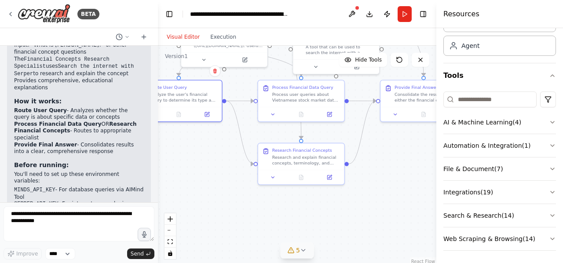
drag, startPoint x: 263, startPoint y: 209, endPoint x: 216, endPoint y: 151, distance: 74.1
click at [216, 151] on div ".deletable-edge-delete-btn { width: 20px; height: 20px; border: 0px solid #ffff…" at bounding box center [297, 156] width 278 height 220
click at [273, 177] on icon at bounding box center [273, 175] width 6 height 6
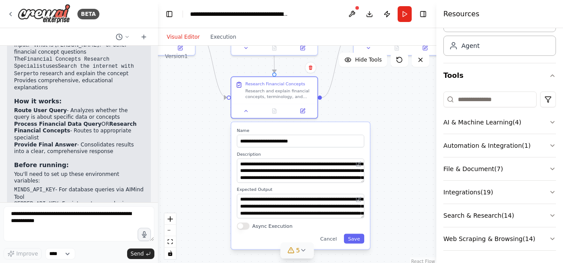
drag, startPoint x: 402, startPoint y: 161, endPoint x: 375, endPoint y: 95, distance: 70.8
click at [375, 95] on div ".deletable-edge-delete-btn { width: 20px; height: 20px; border: 0px solid #ffff…" at bounding box center [297, 156] width 278 height 220
click at [313, 170] on textarea "**********" at bounding box center [300, 170] width 127 height 24
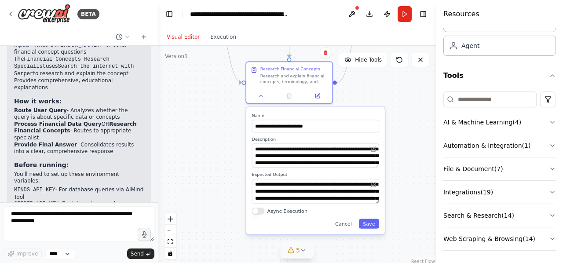
drag, startPoint x: 377, startPoint y: 96, endPoint x: 389, endPoint y: 81, distance: 19.2
click at [389, 81] on div ".deletable-edge-delete-btn { width: 20px; height: 20px; border: 0px solid #ffff…" at bounding box center [297, 156] width 278 height 220
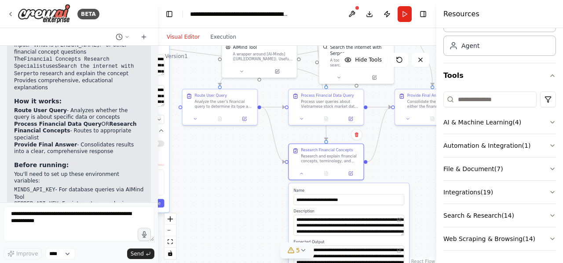
drag, startPoint x: 205, startPoint y: 132, endPoint x: 241, endPoint y: 198, distance: 75.2
click at [241, 198] on div ".deletable-edge-delete-btn { width: 20px; height: 20px; border: 0px solid #ffff…" at bounding box center [297, 156] width 278 height 220
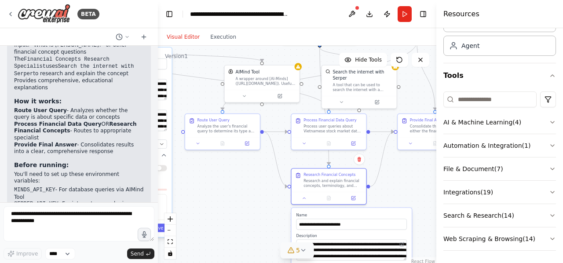
drag, startPoint x: 241, startPoint y: 198, endPoint x: 244, endPoint y: 228, distance: 29.6
click at [244, 228] on div ".deletable-edge-delete-btn { width: 20px; height: 20px; border: 0px solid #ffff…" at bounding box center [297, 156] width 278 height 220
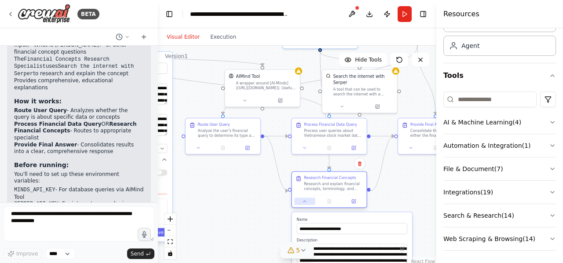
click at [303, 202] on icon at bounding box center [304, 201] width 5 height 5
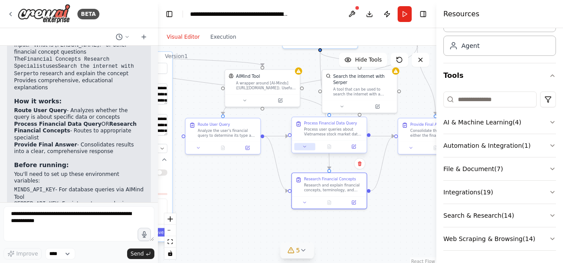
click at [305, 148] on icon at bounding box center [304, 146] width 5 height 5
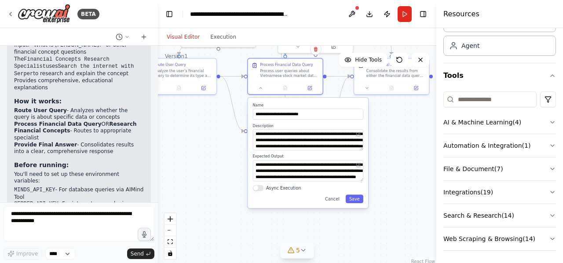
drag, startPoint x: 214, startPoint y: 210, endPoint x: 170, endPoint y: 150, distance: 74.2
click at [170, 150] on div ".deletable-edge-delete-btn { width: 20px; height: 20px; border: 0px solid #ffff…" at bounding box center [297, 156] width 278 height 220
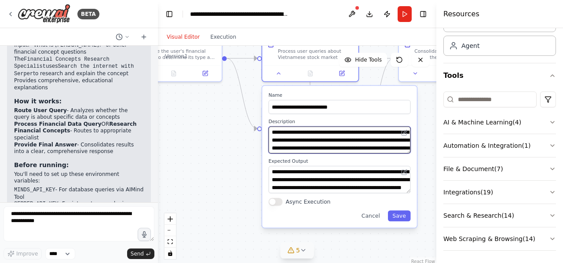
click at [370, 141] on textarea "**********" at bounding box center [339, 140] width 142 height 27
click at [209, 156] on div ".deletable-edge-delete-btn { width: 20px; height: 20px; border: 0px solid #ffff…" at bounding box center [297, 156] width 278 height 220
